Goal: Task Accomplishment & Management: Complete application form

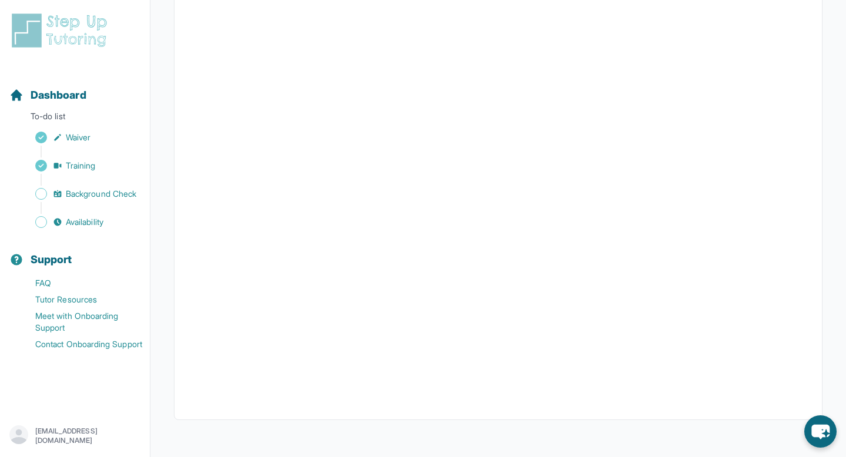
scroll to position [226, 0]
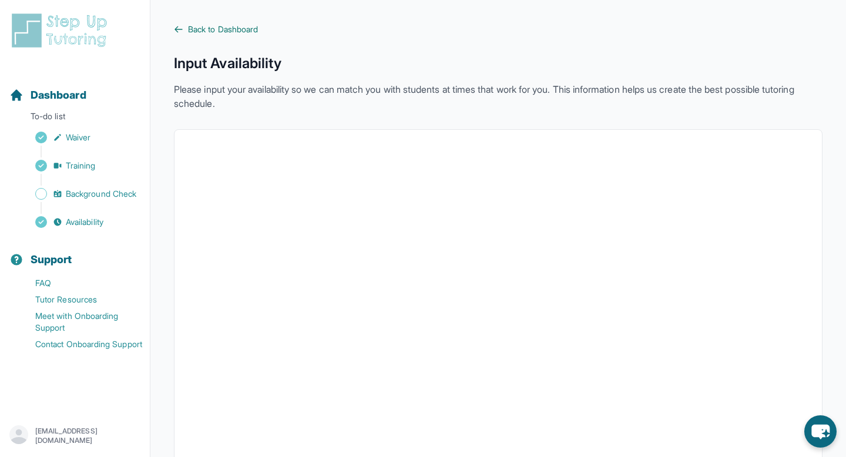
click at [193, 29] on span "Back to Dashboard" at bounding box center [223, 30] width 70 height 12
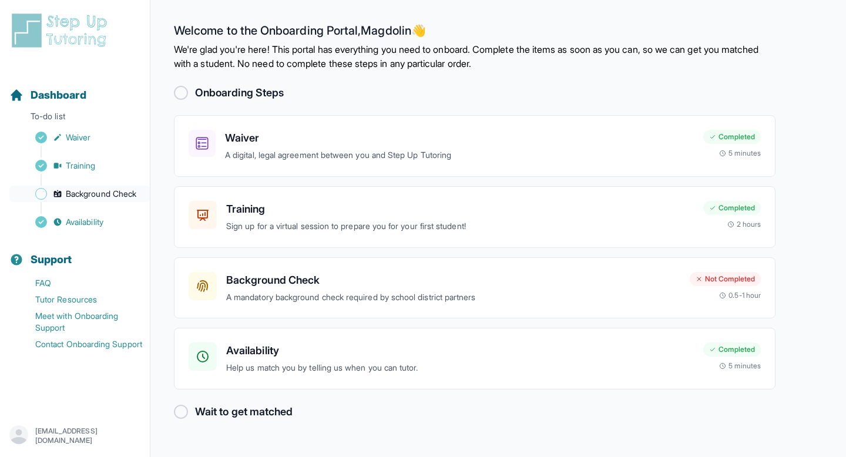
click at [123, 188] on span "Background Check" at bounding box center [101, 194] width 71 height 12
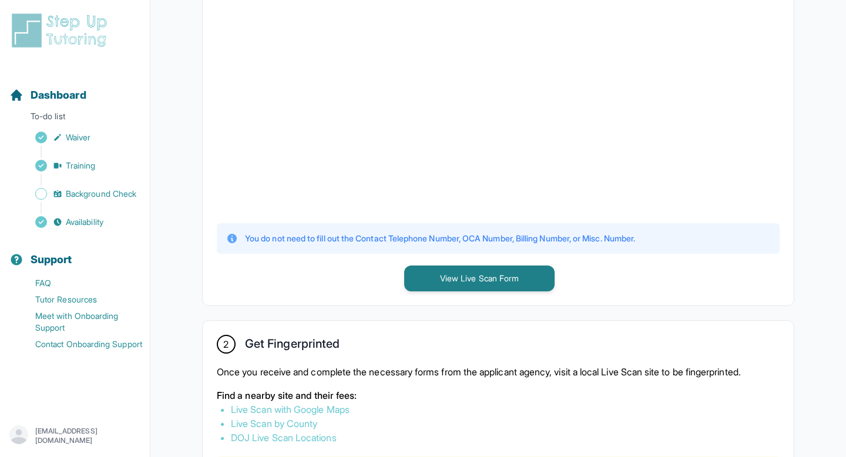
scroll to position [368, 0]
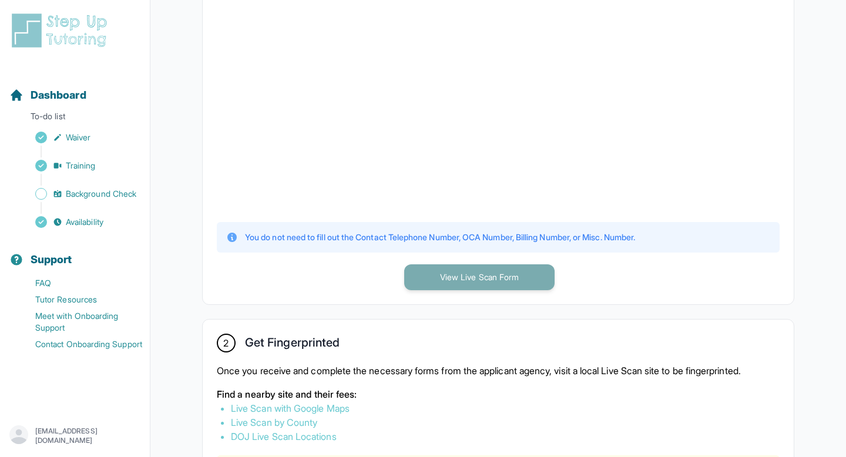
click at [487, 286] on button "View Live Scan Form" at bounding box center [479, 277] width 150 height 26
